Goal: Task Accomplishment & Management: Use online tool/utility

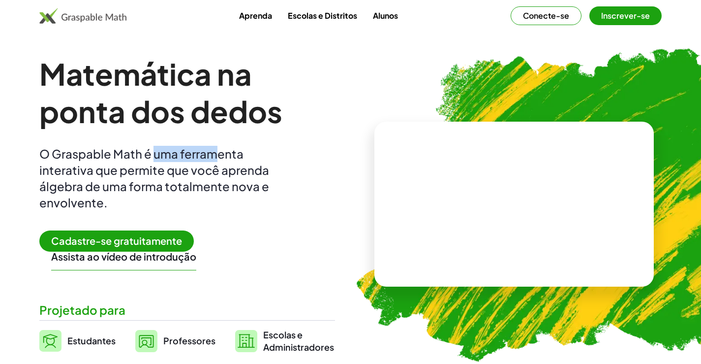
drag, startPoint x: 155, startPoint y: 150, endPoint x: 157, endPoint y: 166, distance: 16.8
click at [213, 151] on font "O Graspable Math é uma ferramenta interativa que permite que você aprenda álgeb…" at bounding box center [154, 177] width 230 height 63
drag, startPoint x: 104, startPoint y: 173, endPoint x: 218, endPoint y: 174, distance: 114.1
click at [218, 174] on font "O Graspable Math é uma ferramenta interativa que permite que você aprenda álgeb…" at bounding box center [154, 177] width 230 height 63
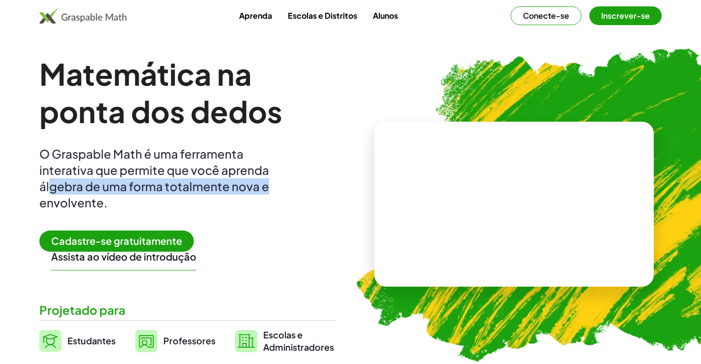
drag, startPoint x: 154, startPoint y: 190, endPoint x: 301, endPoint y: 189, distance: 147.1
click at [301, 189] on div "Matemática na ponta dos dedos O Graspable Math é uma ferramenta interativa que …" at bounding box center [187, 204] width 296 height 298
drag, startPoint x: 177, startPoint y: 190, endPoint x: 175, endPoint y: 205, distance: 14.4
click at [180, 190] on font "O Graspable Math é uma ferramenta interativa que permite que você aprenda álgeb…" at bounding box center [154, 177] width 230 height 63
click at [150, 260] on font "Assista ao vídeo de introdução" at bounding box center [123, 256] width 145 height 12
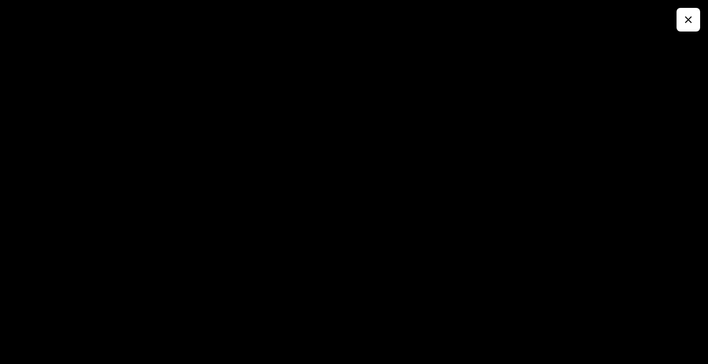
click at [695, 20] on button "button" at bounding box center [689, 20] width 24 height 24
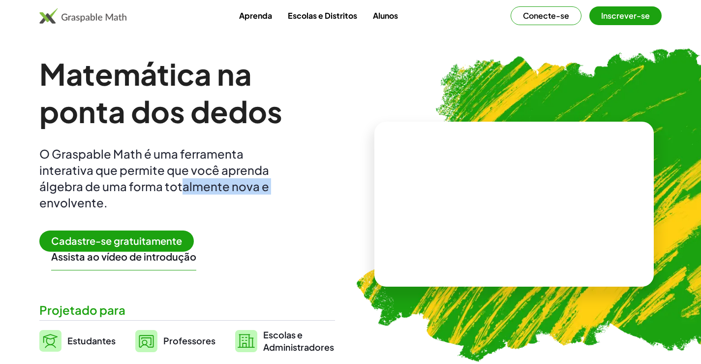
click at [54, 342] on img at bounding box center [50, 341] width 22 height 22
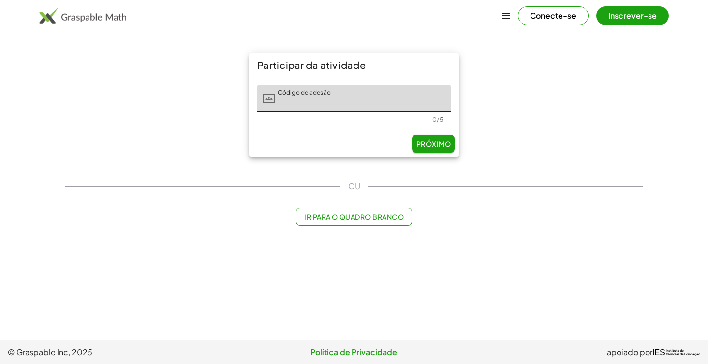
click at [307, 109] on input "Código de adesão" at bounding box center [363, 99] width 176 height 28
click at [293, 109] on input "Código de adesão" at bounding box center [363, 99] width 176 height 28
click at [298, 130] on div "Código de adesão Código de adesão 0/5" at bounding box center [354, 104] width 210 height 54
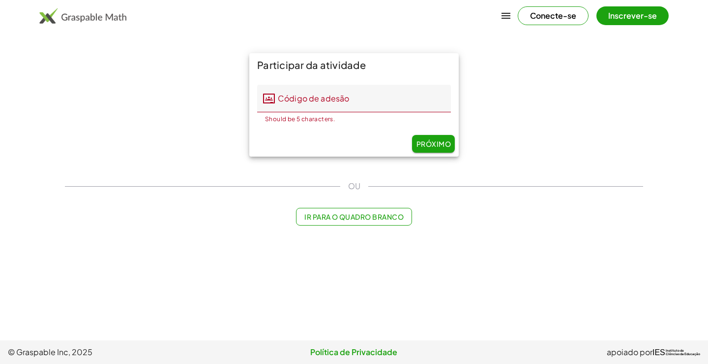
drag, startPoint x: 305, startPoint y: 152, endPoint x: 309, endPoint y: 160, distance: 9.9
click at [307, 157] on div "Participar da atividade Código de adesão Código de adesão Should be 5 character…" at bounding box center [354, 104] width 221 height 115
click at [347, 219] on font "Ir para o quadro branco" at bounding box center [354, 216] width 99 height 9
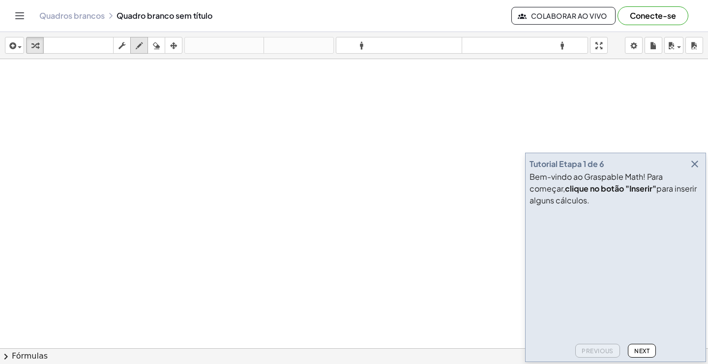
click at [228, 152] on div at bounding box center [354, 370] width 708 height 622
click at [140, 47] on icon "button" at bounding box center [139, 46] width 7 height 12
drag, startPoint x: 118, startPoint y: 107, endPoint x: 193, endPoint y: 154, distance: 88.9
click at [187, 152] on div at bounding box center [354, 370] width 708 height 622
drag, startPoint x: 216, startPoint y: 97, endPoint x: 217, endPoint y: 148, distance: 50.2
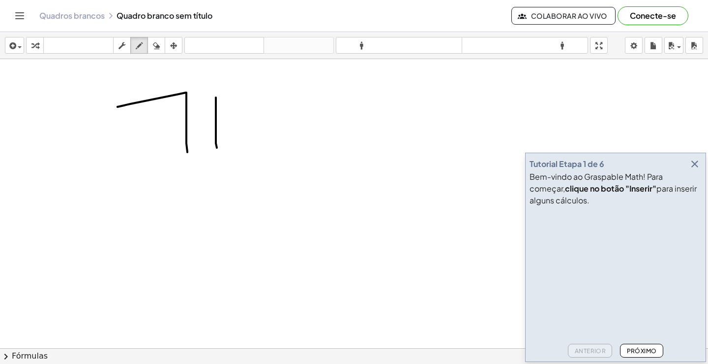
click at [217, 148] on div at bounding box center [354, 370] width 708 height 622
drag, startPoint x: 220, startPoint y: 120, endPoint x: 244, endPoint y: 120, distance: 24.6
click at [244, 120] on div at bounding box center [354, 370] width 708 height 622
drag, startPoint x: 282, startPoint y: 101, endPoint x: 278, endPoint y: 164, distance: 62.6
click at [278, 164] on div at bounding box center [354, 370] width 708 height 622
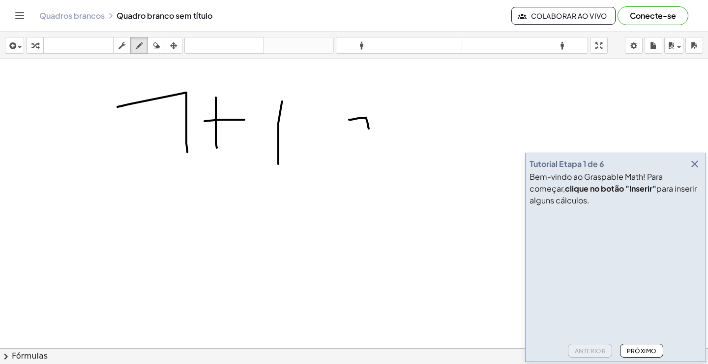
drag, startPoint x: 349, startPoint y: 120, endPoint x: 358, endPoint y: 130, distance: 13.6
click at [369, 129] on div at bounding box center [354, 370] width 708 height 622
drag, startPoint x: 328, startPoint y: 129, endPoint x: 348, endPoint y: 215, distance: 88.4
click at [348, 215] on div at bounding box center [354, 370] width 708 height 622
click at [161, 52] on button "apagar" at bounding box center [157, 45] width 18 height 17
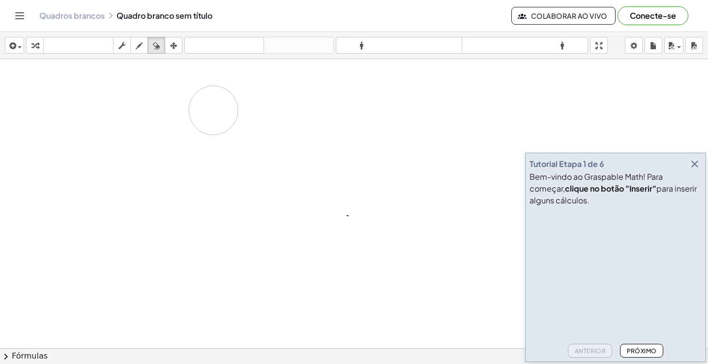
drag, startPoint x: 183, startPoint y: 105, endPoint x: 213, endPoint y: 110, distance: 31.0
click at [213, 110] on div at bounding box center [354, 370] width 708 height 622
click at [172, 52] on button "arranjo" at bounding box center [174, 45] width 18 height 17
drag, startPoint x: 169, startPoint y: 90, endPoint x: 133, endPoint y: 49, distance: 54.4
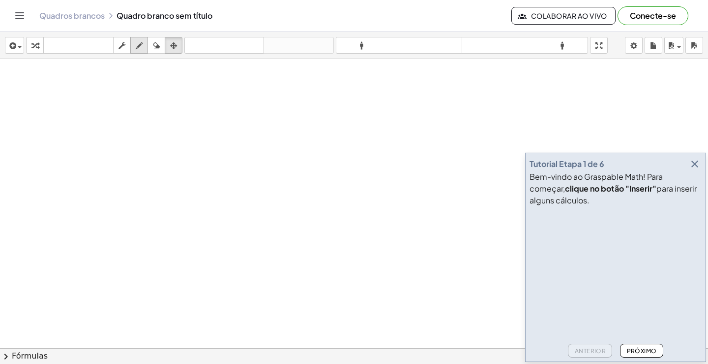
click at [182, 95] on div at bounding box center [354, 305] width 708 height 622
drag, startPoint x: 129, startPoint y: 43, endPoint x: 138, endPoint y: 48, distance: 10.1
click at [128, 44] on div "button" at bounding box center [122, 45] width 13 height 12
click at [138, 49] on icon "button" at bounding box center [139, 46] width 7 height 12
drag, startPoint x: 80, startPoint y: 80, endPoint x: 84, endPoint y: 86, distance: 6.4
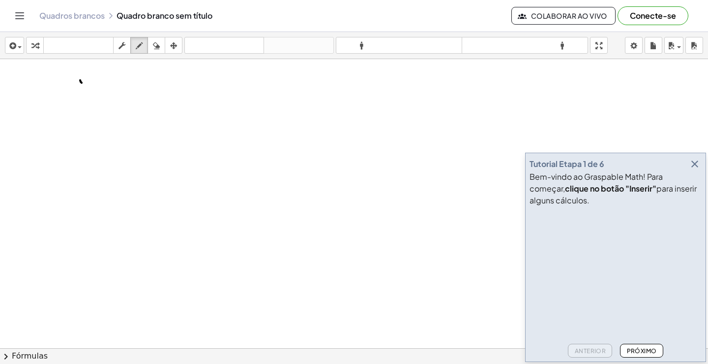
click at [84, 86] on div at bounding box center [354, 288] width 708 height 622
click at [160, 46] on icon "button" at bounding box center [156, 46] width 7 height 12
drag, startPoint x: 100, startPoint y: 138, endPoint x: 332, endPoint y: 199, distance: 239.6
click at [279, 186] on div at bounding box center [354, 370] width 708 height 622
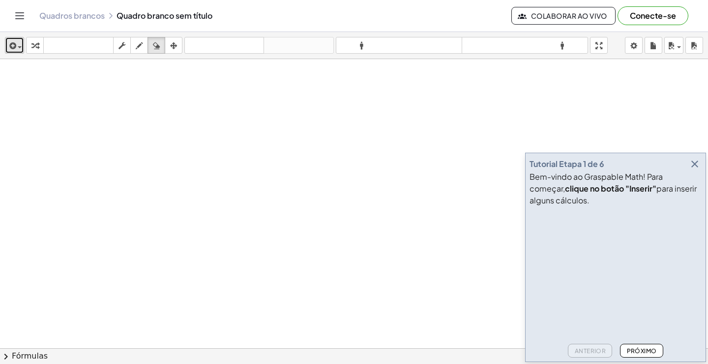
click at [7, 43] on icon "button" at bounding box center [11, 46] width 9 height 12
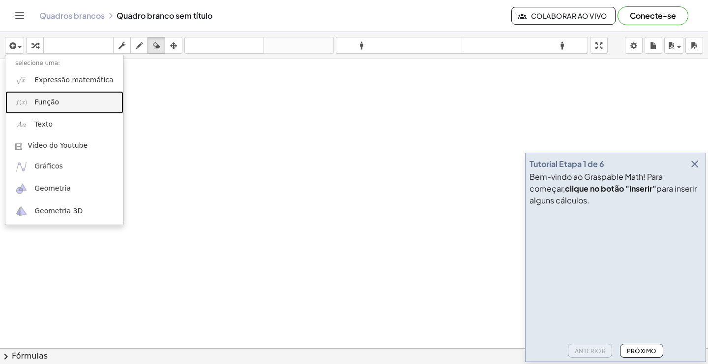
click at [47, 106] on font "Função" at bounding box center [46, 102] width 25 height 8
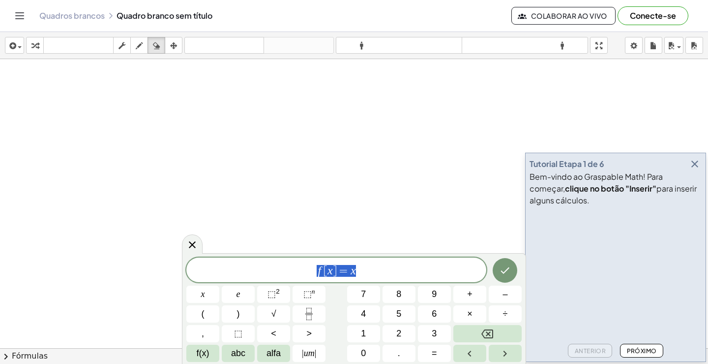
drag, startPoint x: 387, startPoint y: 274, endPoint x: 254, endPoint y: 272, distance: 132.8
click at [254, 272] on span "f [ x ] = x" at bounding box center [336, 271] width 300 height 14
click at [11, 43] on icon "button" at bounding box center [11, 46] width 9 height 12
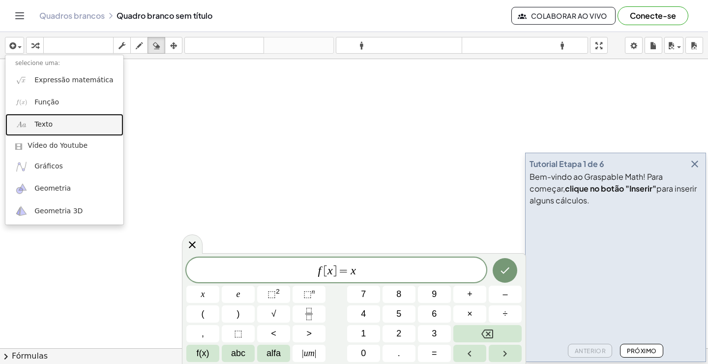
click at [32, 133] on link "Texto" at bounding box center [64, 125] width 118 height 22
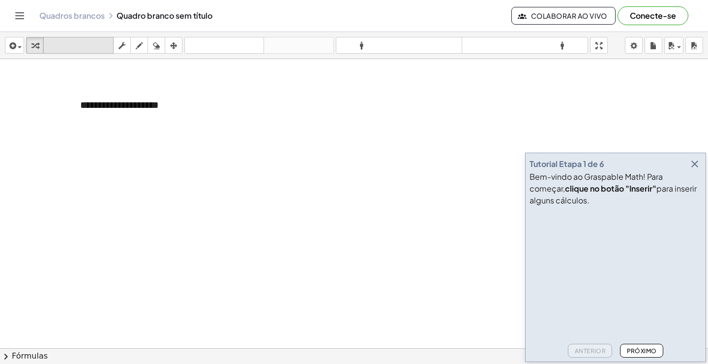
click at [48, 45] on font "teclado" at bounding box center [78, 45] width 65 height 9
drag, startPoint x: 37, startPoint y: 46, endPoint x: 67, endPoint y: 76, distance: 42.8
click at [37, 48] on icon "button" at bounding box center [34, 46] width 7 height 12
